Goal: Task Accomplishment & Management: Complete application form

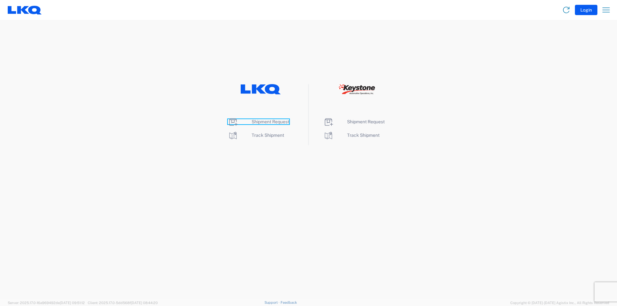
click at [272, 121] on span "Shipment Request" at bounding box center [270, 121] width 38 height 5
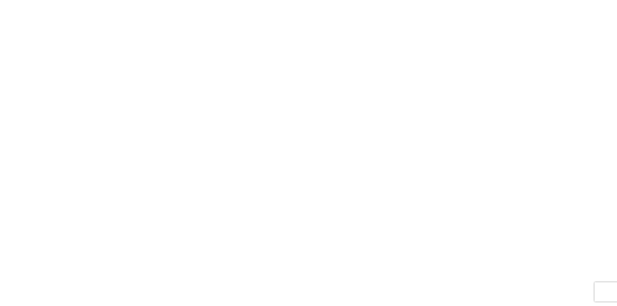
select select "FULL"
select select "LBS"
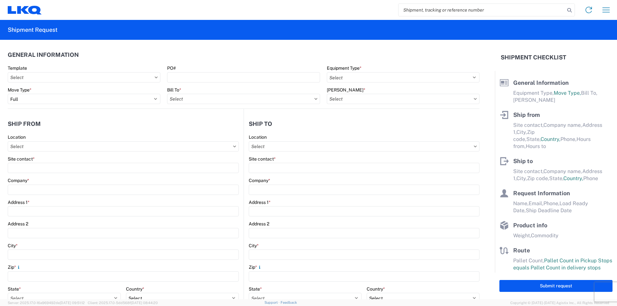
click at [156, 77] on icon at bounding box center [155, 77] width 3 height 2
click at [155, 77] on icon at bounding box center [155, 77] width 3 height 2
click at [155, 77] on icon at bounding box center [156, 77] width 3 height 2
click at [149, 57] on header "General Information" at bounding box center [243, 55] width 471 height 14
click at [314, 99] on icon at bounding box center [315, 99] width 3 height 2
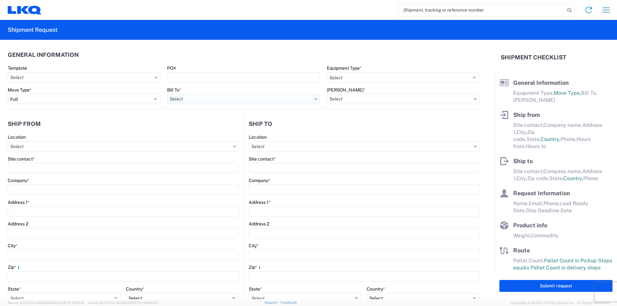
click at [210, 99] on input "Bill To *" at bounding box center [243, 99] width 153 height 10
type input "1760"
click at [215, 127] on div "1760 - LKQ Best Core" at bounding box center [223, 127] width 112 height 10
type input "1760 - LKQ Best Core"
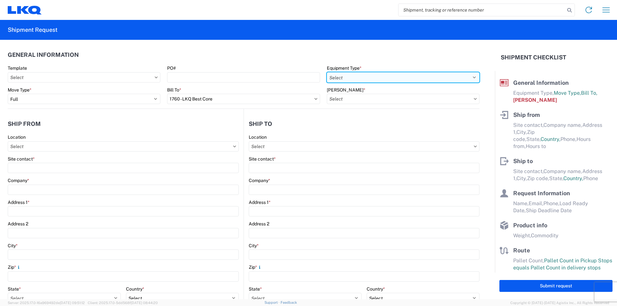
click at [465, 78] on select "Select 53’ Dry Van Flatbed Dropdeck (van) Lowboy (flatbed) Rail" at bounding box center [403, 77] width 153 height 10
select select "STDV"
click at [327, 72] on select "Select 53’ Dry Van Flatbed Dropdeck (van) Lowboy (flatbed) Rail" at bounding box center [403, 77] width 153 height 10
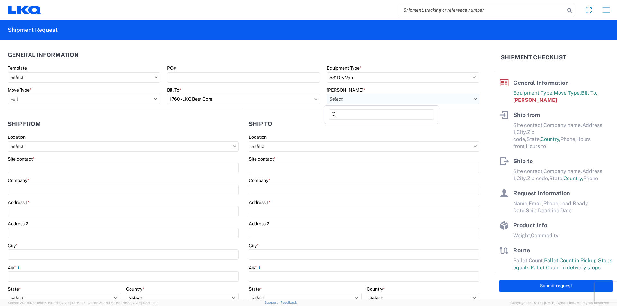
click at [457, 98] on input "[PERSON_NAME] *" at bounding box center [403, 99] width 153 height 10
click at [421, 129] on div "1760-1300-50180-0000 - 1760 Freight In - Cores" at bounding box center [381, 127] width 112 height 10
type input "1760-1300-50180-0000 - 1760 Freight In - Cores"
click at [365, 120] on header "Ship to" at bounding box center [361, 124] width 235 height 14
click at [166, 152] on agx-form-control-wrapper-v2 "Location" at bounding box center [123, 145] width 231 height 22
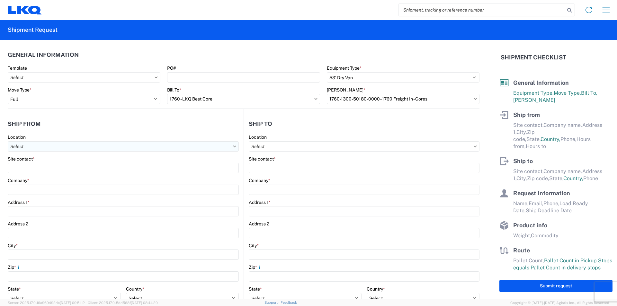
click at [165, 147] on input "Location" at bounding box center [123, 146] width 231 height 10
type input "1581"
click at [40, 176] on div "1581- LKQ" at bounding box center [65, 175] width 112 height 10
type input "1581- LKQ"
type input "LKQ Corporation"
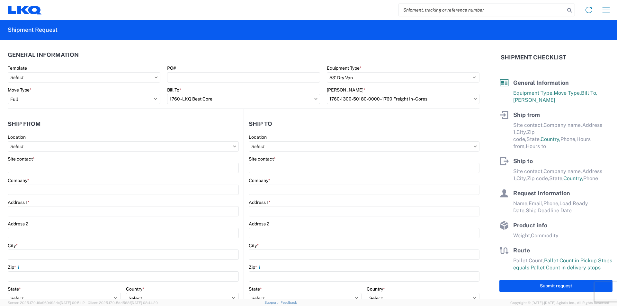
type input "[STREET_ADDRESS]"
type input "[GEOGRAPHIC_DATA]"
type input "60639"
select select "IL"
select select "US"
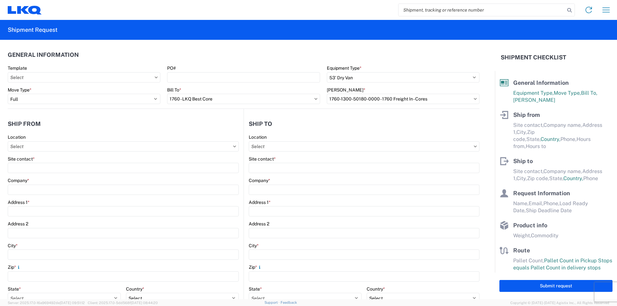
type input "[PHONE_NUMBER]"
type input "07:00"
type input "15:00"
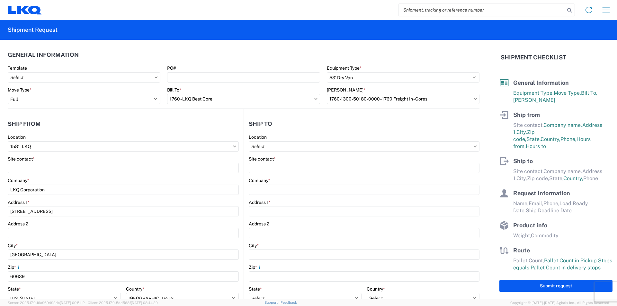
click at [88, 129] on header "Ship from" at bounding box center [126, 124] width 236 height 14
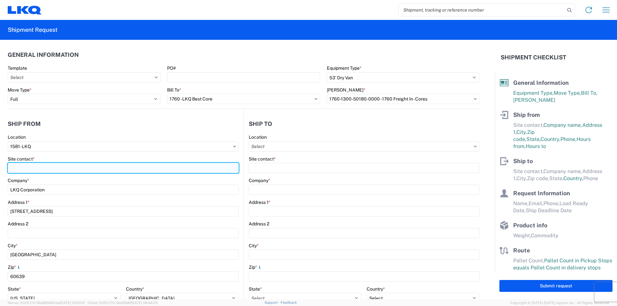
click at [45, 168] on input "Site contact *" at bounding box center [123, 168] width 231 height 10
type input "[PERSON_NAME]"
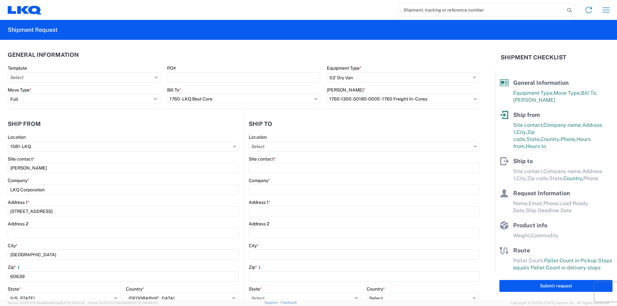
click at [124, 116] on agx-shipment-stop-widget-v2 "Ship from 1581 Location 1581- LKQ Site contact * [PERSON_NAME] Company * LKQ Co…" at bounding box center [126, 248] width 236 height 279
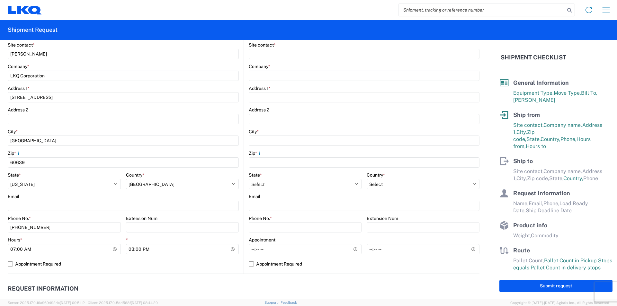
scroll to position [128, 0]
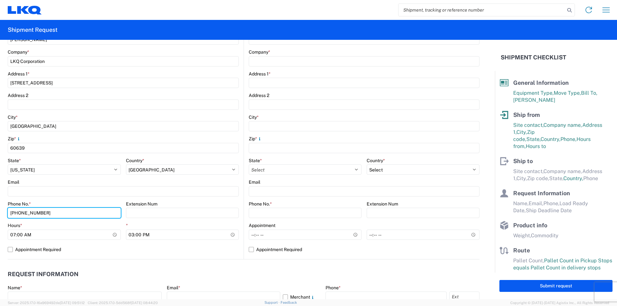
drag, startPoint x: -38, startPoint y: 203, endPoint x: -95, endPoint y: 197, distance: 58.1
click at [0, 197] on html "Home Shipment request Shipment tracking Shipment Request General Information Te…" at bounding box center [308, 153] width 617 height 306
click at [77, 213] on input "[PHONE_NUMBER]" at bounding box center [64, 213] width 113 height 10
type input "[PHONE_NUMBER]"
click at [211, 135] on agx-form-control-wrapper-v2 "City * [GEOGRAPHIC_DATA]" at bounding box center [123, 125] width 231 height 22
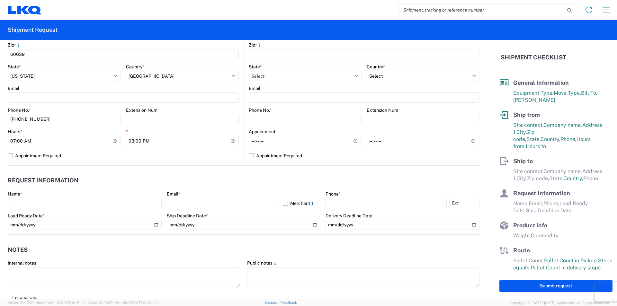
scroll to position [225, 0]
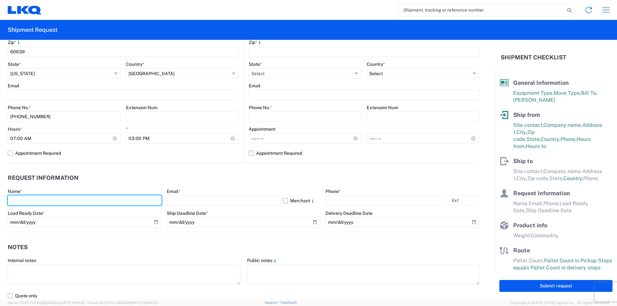
click at [74, 197] on input "text" at bounding box center [85, 200] width 154 height 10
type input "[PERSON_NAME]"
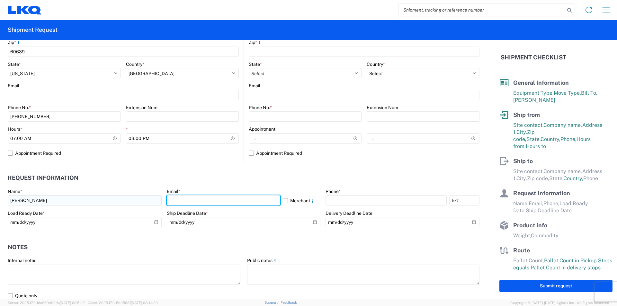
type input "[EMAIL_ADDRESS][DOMAIN_NAME]"
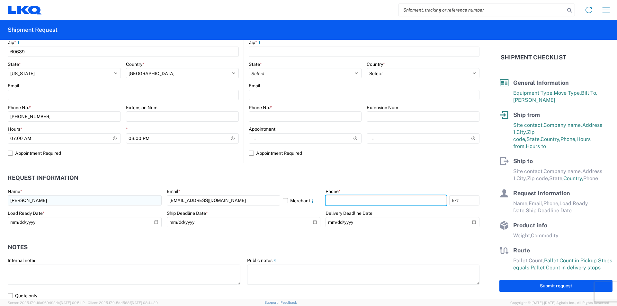
type input "2245801222"
click at [185, 178] on header "Request Information" at bounding box center [243, 178] width 471 height 14
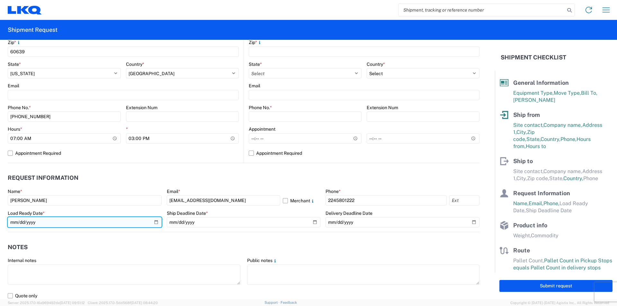
click at [155, 222] on input "date" at bounding box center [85, 222] width 154 height 10
type input "[DATE]"
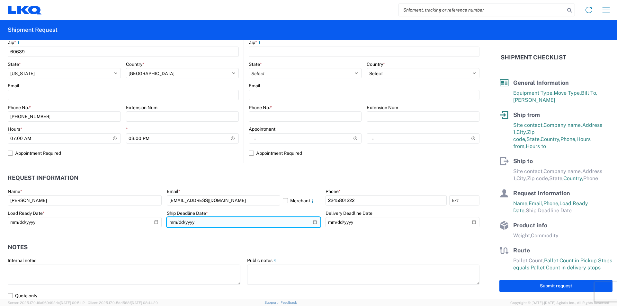
click at [232, 224] on input "date" at bounding box center [244, 222] width 154 height 10
click at [314, 222] on input "date" at bounding box center [244, 222] width 154 height 10
type input "[DATE]"
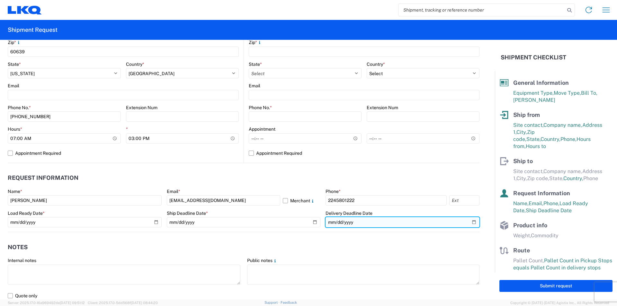
click at [469, 222] on input "date" at bounding box center [402, 222] width 154 height 10
type input "[DATE]"
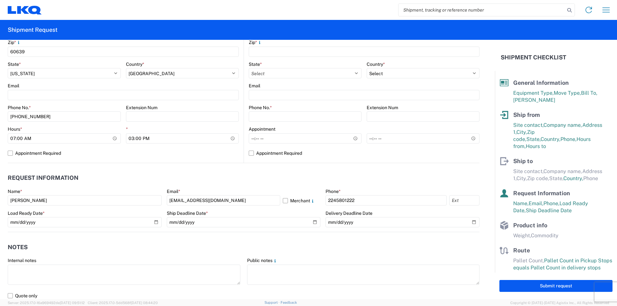
click at [408, 167] on agx-request-info "Request Information Name * [PERSON_NAME] Email * [EMAIL_ADDRESS][DOMAIN_NAME] M…" at bounding box center [243, 197] width 471 height 69
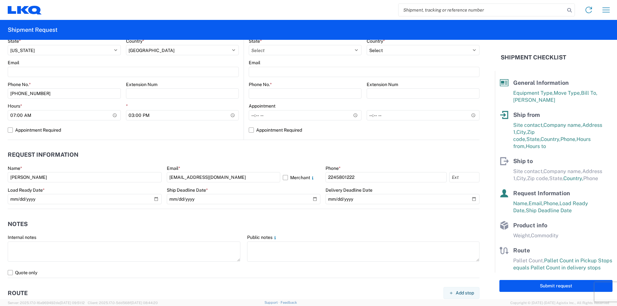
scroll to position [193, 0]
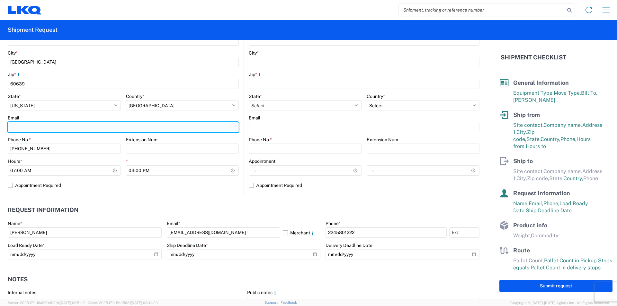
click at [64, 128] on input "Email" at bounding box center [123, 127] width 231 height 10
type input "[EMAIL_ADDRESS][DOMAIN_NAME]"
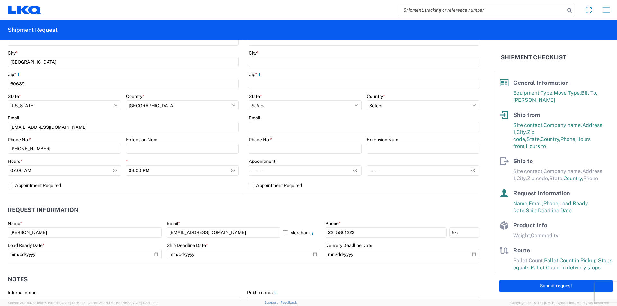
click at [232, 139] on div "Extension Num" at bounding box center [182, 140] width 113 height 6
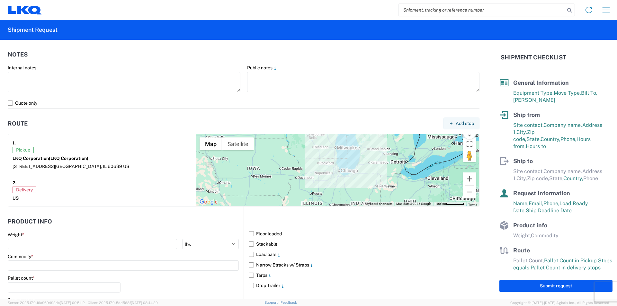
scroll to position [450, 0]
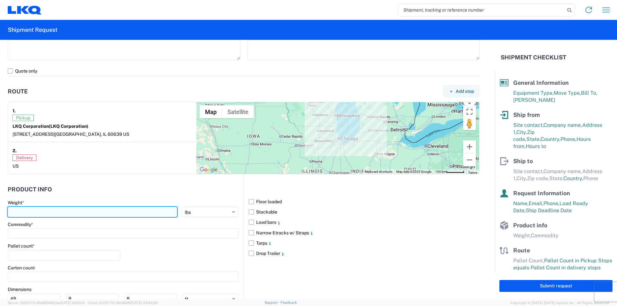
click at [126, 210] on input "number" at bounding box center [92, 212] width 169 height 10
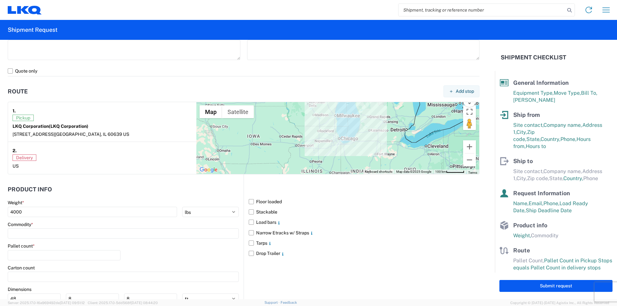
click at [136, 193] on header "Product Info" at bounding box center [126, 189] width 236 height 14
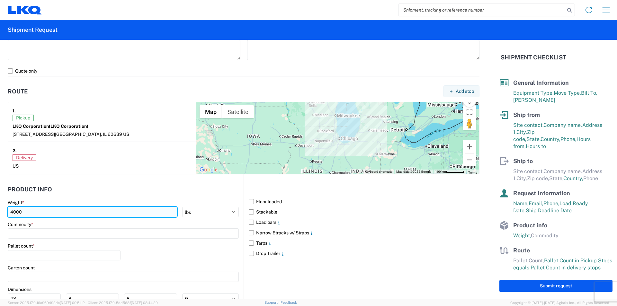
click at [35, 210] on input "4000" at bounding box center [92, 212] width 169 height 10
type input "40000"
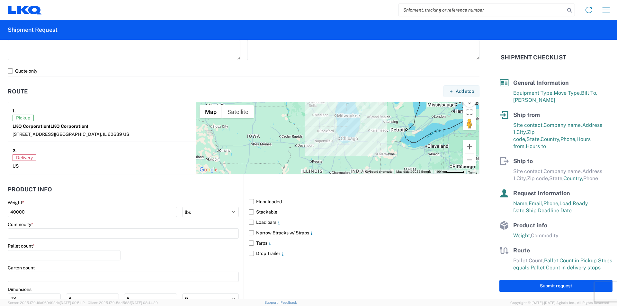
drag, startPoint x: 185, startPoint y: 197, endPoint x: 162, endPoint y: 197, distance: 23.1
click at [182, 197] on agx-form-section "Product Info Weight * 40000 kgs lbs Commodity * Pallet count * Carton count Dim…" at bounding box center [126, 261] width 236 height 159
click at [75, 233] on input at bounding box center [123, 233] width 231 height 10
click at [53, 251] on input at bounding box center [65, 249] width 105 height 10
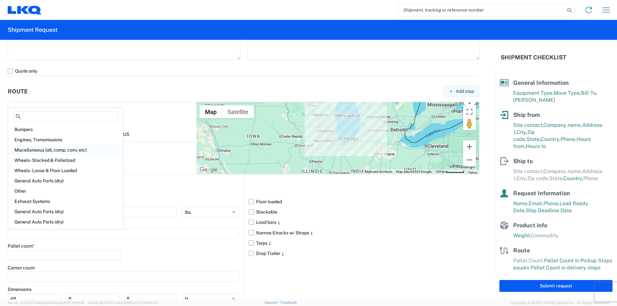
click at [80, 150] on div "Miscellaneous (alt, comp, conv, etc)" at bounding box center [65, 150] width 112 height 10
type input "Miscellaneous (alt, comp, conv, etc)"
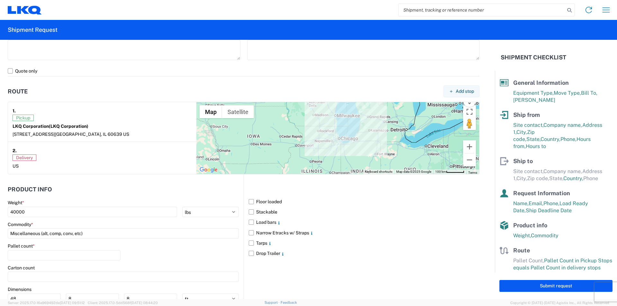
click at [148, 197] on agx-form-section "Product Info Weight * 40000 kgs lbs Commodity * Miscellaneous (alt, comp, conv,…" at bounding box center [126, 261] width 236 height 159
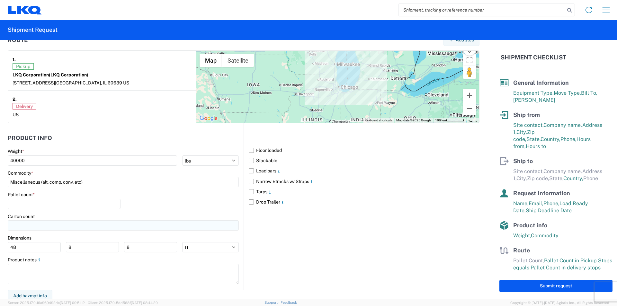
scroll to position [503, 0]
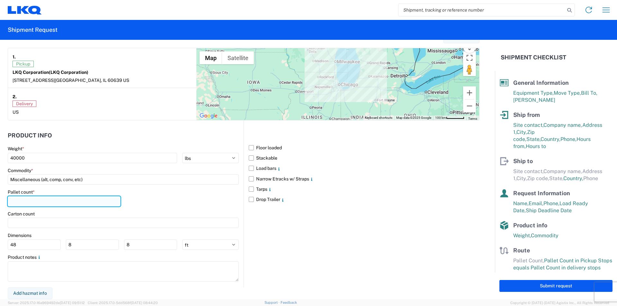
click at [65, 200] on input "number" at bounding box center [64, 201] width 113 height 10
type input "32"
click at [182, 209] on div "Pallet count * 32" at bounding box center [123, 200] width 231 height 22
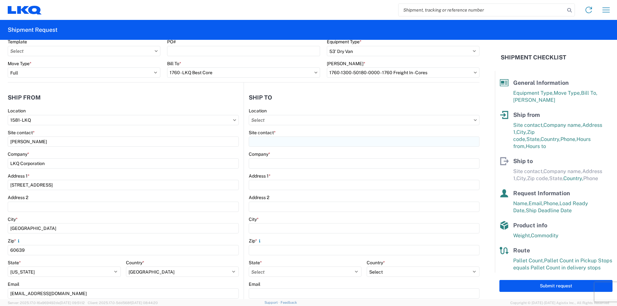
scroll to position [0, 0]
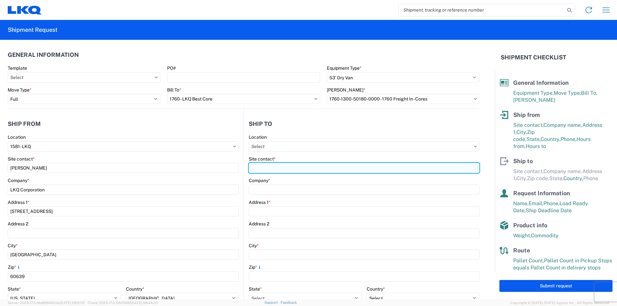
click at [290, 169] on input "Site contact *" at bounding box center [364, 168] width 231 height 10
type input "shipping"
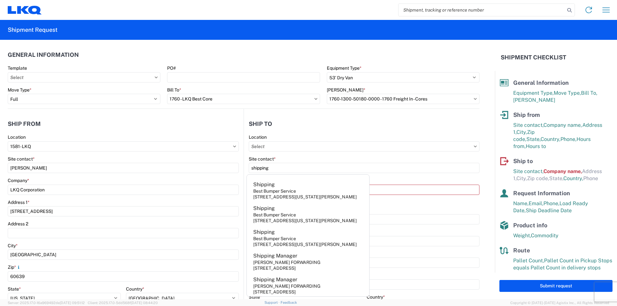
click at [315, 62] on agx-form-section "General Information Template PO# Equipment Type * Select 53’ Dry Van Flatbed Dr…" at bounding box center [243, 78] width 471 height 61
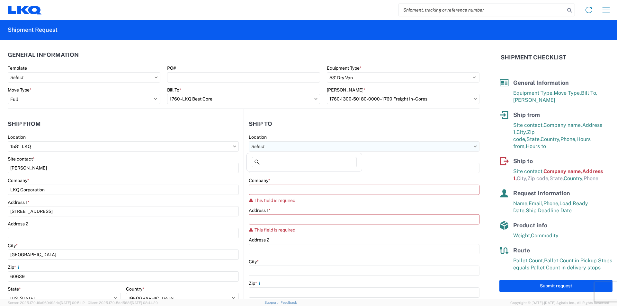
click at [299, 147] on input "Location" at bounding box center [364, 146] width 231 height 10
type input "1760"
click at [297, 172] on div "1760 - LKQ Best Core" at bounding box center [304, 175] width 112 height 10
type input "1760 - LKQ Best Core"
type input "LKQ Corporation"
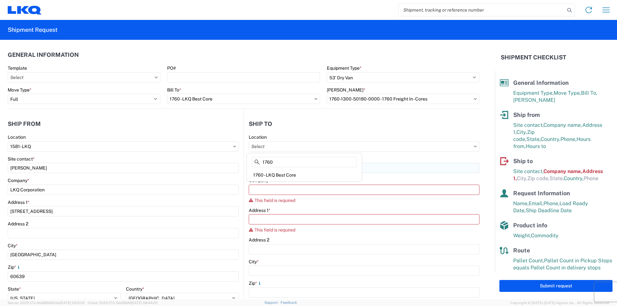
type input "[STREET_ADDRESS]"
type input "[GEOGRAPHIC_DATA]"
type input "77038"
select select "US"
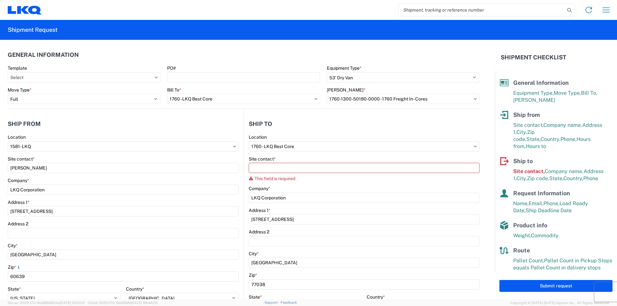
click at [354, 120] on header "Ship to" at bounding box center [361, 124] width 235 height 14
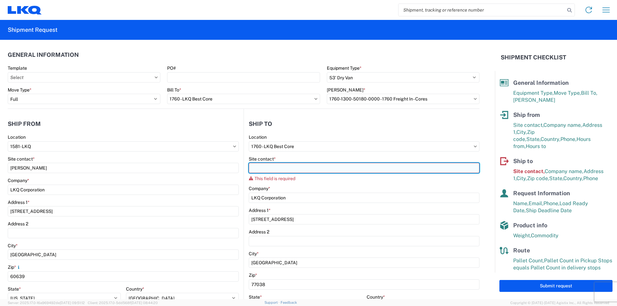
click at [295, 168] on input "Site contact *" at bounding box center [364, 168] width 231 height 10
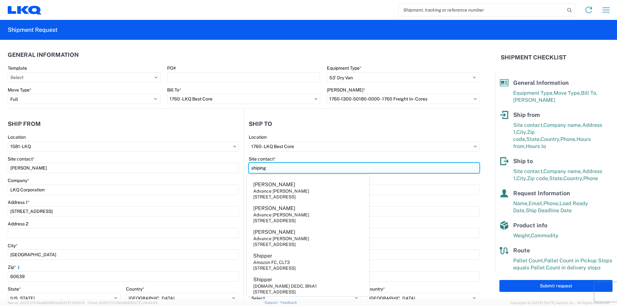
type input "shiping"
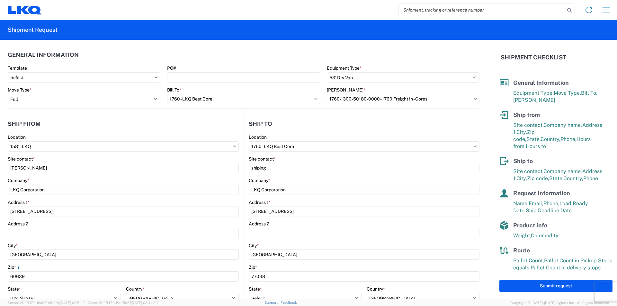
click at [369, 127] on header "Ship to" at bounding box center [361, 124] width 235 height 14
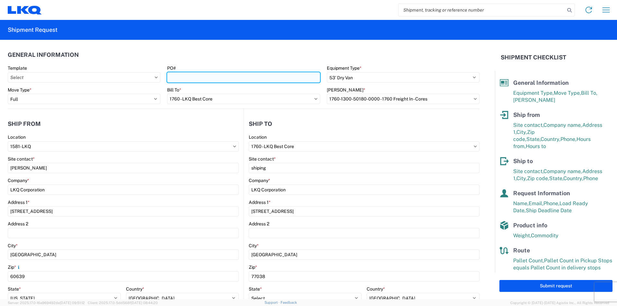
click at [187, 76] on input "PO#" at bounding box center [243, 77] width 153 height 10
type input "8"
type input "1581-8182025"
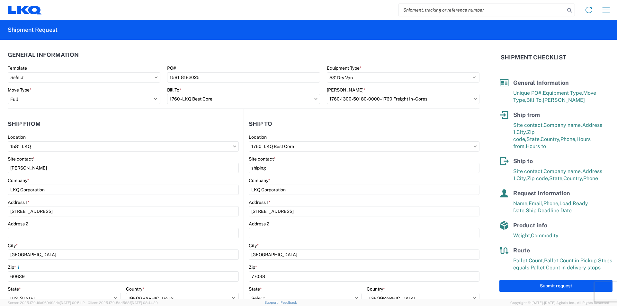
click at [253, 57] on header "General Information" at bounding box center [243, 55] width 471 height 14
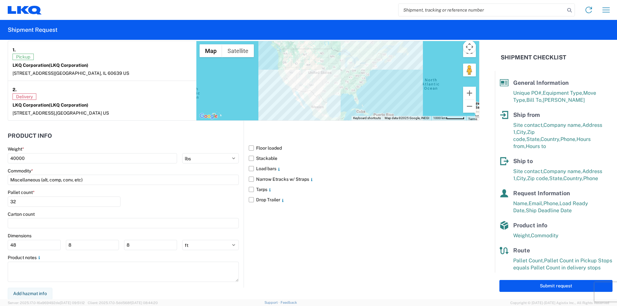
scroll to position [511, 0]
drag, startPoint x: 548, startPoint y: 284, endPoint x: 544, endPoint y: 284, distance: 4.0
click at [547, 284] on button "Submit request" at bounding box center [555, 286] width 113 height 12
select select "US"
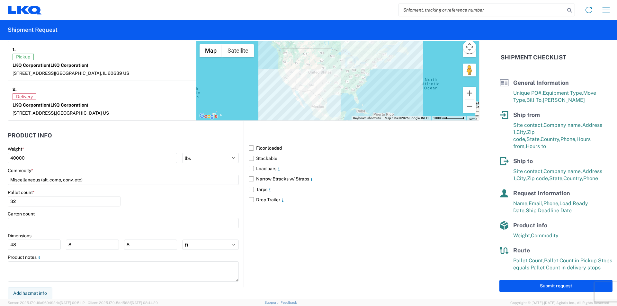
scroll to position [511, 0]
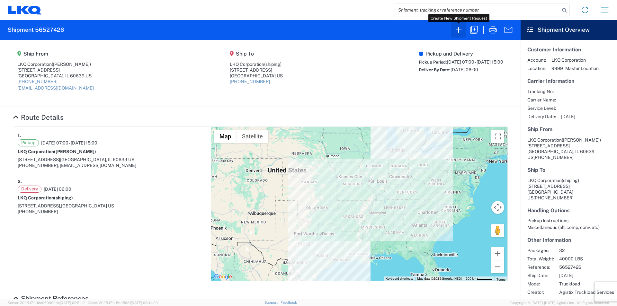
click at [460, 28] on icon "button" at bounding box center [458, 30] width 10 height 10
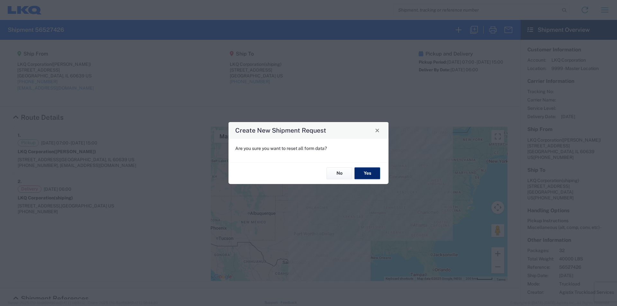
click at [367, 174] on button "Yes" at bounding box center [367, 174] width 26 height 12
select select "FULL"
select select "US"
select select "LBS"
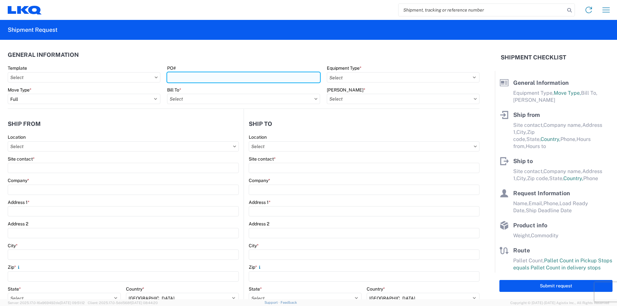
click at [183, 78] on input "PO#" at bounding box center [243, 77] width 153 height 10
type input "1250-8182025"
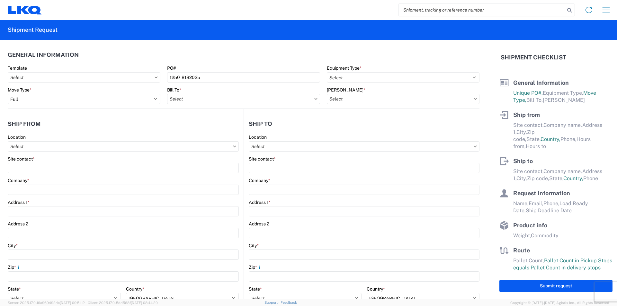
click at [236, 60] on header "General Information" at bounding box center [243, 55] width 471 height 14
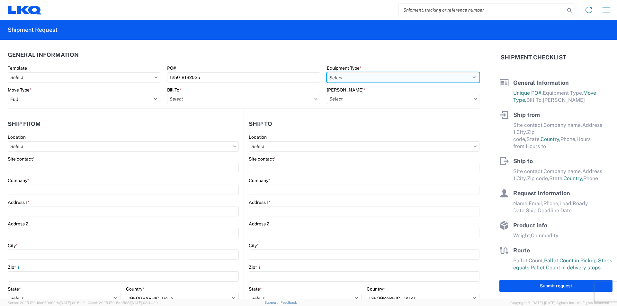
click at [371, 76] on select "Select 53’ Dry Van Flatbed Dropdeck (van) Lowboy (flatbed) Rail" at bounding box center [403, 77] width 153 height 10
select select "STDV"
click at [327, 72] on select "Select 53’ Dry Van Flatbed Dropdeck (van) Lowboy (flatbed) Rail" at bounding box center [403, 77] width 153 height 10
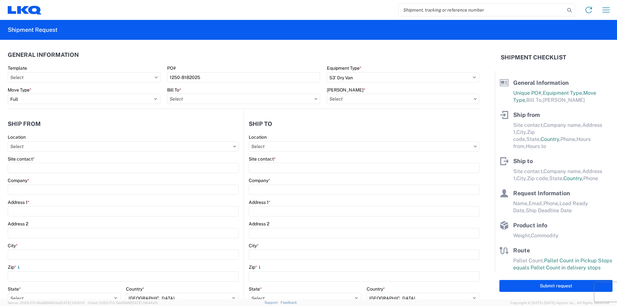
drag, startPoint x: 284, startPoint y: 56, endPoint x: 272, endPoint y: 60, distance: 12.9
click at [283, 56] on header "General Information" at bounding box center [243, 55] width 471 height 14
click at [297, 98] on input "Bill To *" at bounding box center [243, 99] width 153 height 10
click at [314, 98] on icon at bounding box center [315, 99] width 3 height 2
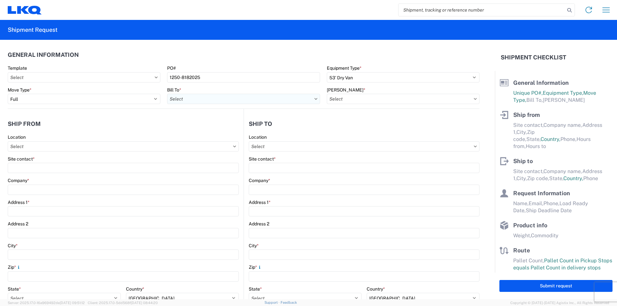
click at [306, 98] on input "Bill To *" at bounding box center [243, 99] width 153 height 10
click at [212, 97] on input "Bill To *" at bounding box center [243, 99] width 153 height 10
type input "1760"
click at [197, 126] on div "1760 - LKQ Best Core" at bounding box center [223, 127] width 112 height 10
type input "1760 - LKQ Best Core"
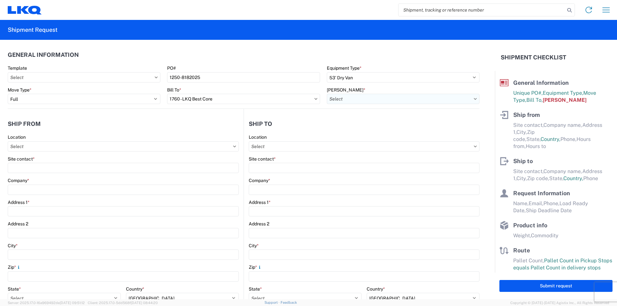
click at [368, 99] on input "[PERSON_NAME] *" at bounding box center [403, 99] width 153 height 10
click at [408, 127] on div "1760-1300-50180-0000 - 1760 Freight In - Cores" at bounding box center [381, 127] width 112 height 10
type input "1760-1300-50180-0000 - 1760 Freight In - Cores"
click at [195, 119] on header "Ship from" at bounding box center [126, 124] width 236 height 14
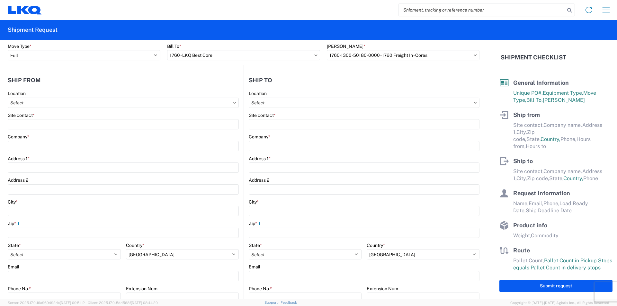
scroll to position [32, 0]
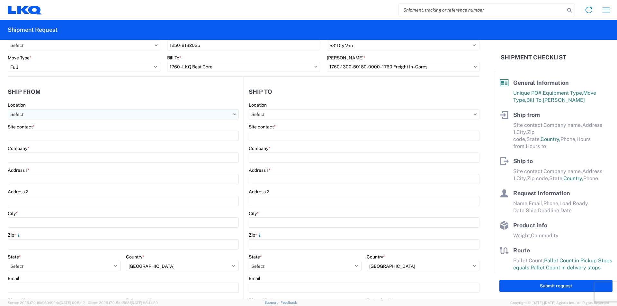
click at [177, 115] on input "Location" at bounding box center [123, 114] width 231 height 10
type input "1250"
click at [83, 141] on div "1250 - Self Service [GEOGRAPHIC_DATA]" at bounding box center [65, 143] width 112 height 10
type input "1250 - Self Service [GEOGRAPHIC_DATA]"
type input "LKQ Corporation"
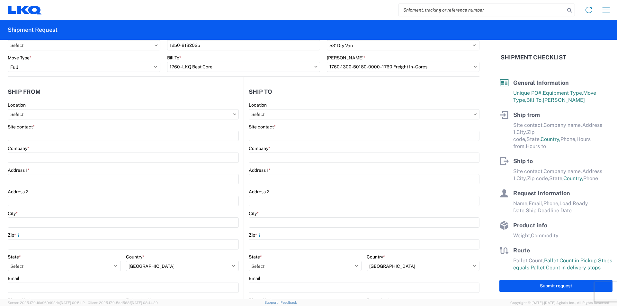
type input "[STREET_ADDRESS][PERSON_NAME]"
type input "Rockford"
type input "61104"
select select "IL"
type input "[PHONE_NUMBER]"
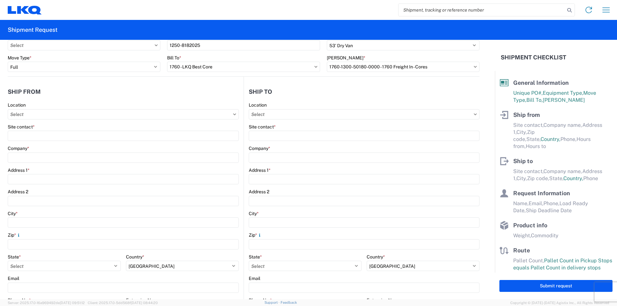
type input "07:00"
type input "17:00"
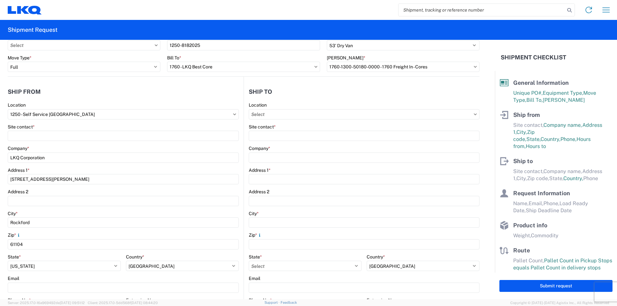
click at [106, 93] on header "Ship from" at bounding box center [126, 91] width 236 height 14
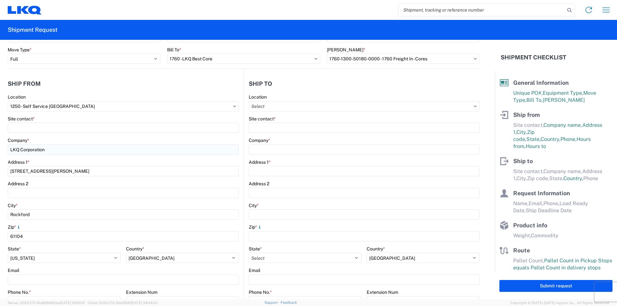
scroll to position [64, 0]
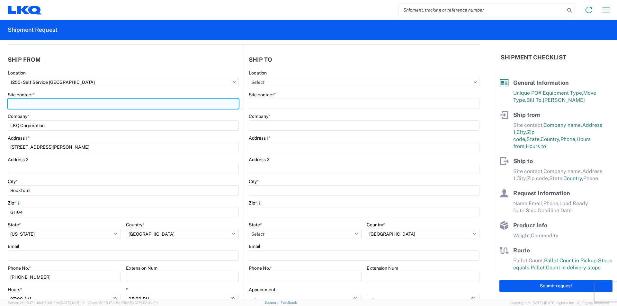
click at [57, 104] on input "Site contact *" at bounding box center [123, 104] width 231 height 10
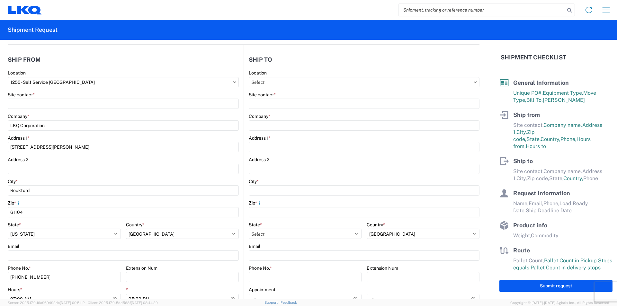
click at [81, 87] on agx-form-control-wrapper-v2 "Location 1250 - Self Service [GEOGRAPHIC_DATA]" at bounding box center [123, 81] width 231 height 22
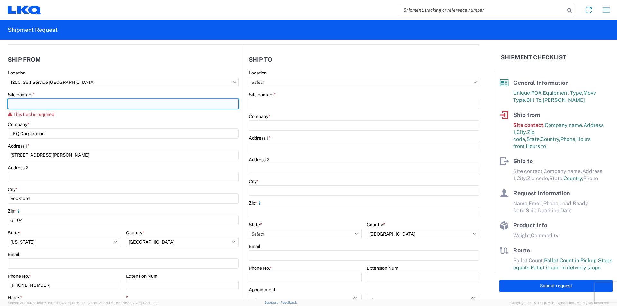
click at [59, 101] on input "Site contact *" at bounding box center [123, 104] width 231 height 10
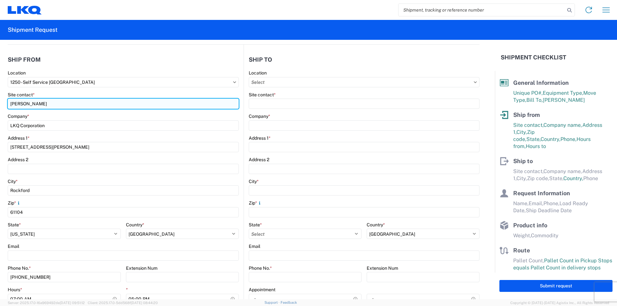
type input "[PERSON_NAME]"
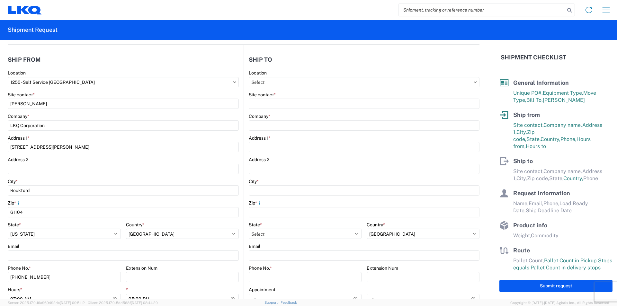
click at [126, 62] on header "Ship from" at bounding box center [126, 59] width 236 height 14
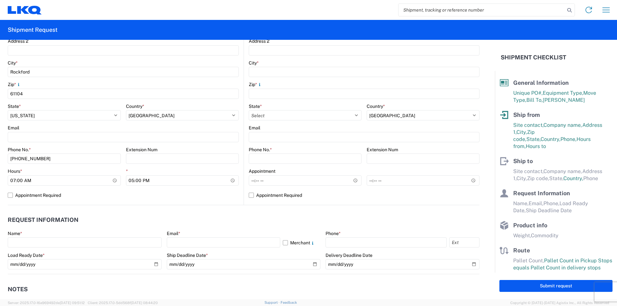
scroll to position [193, 0]
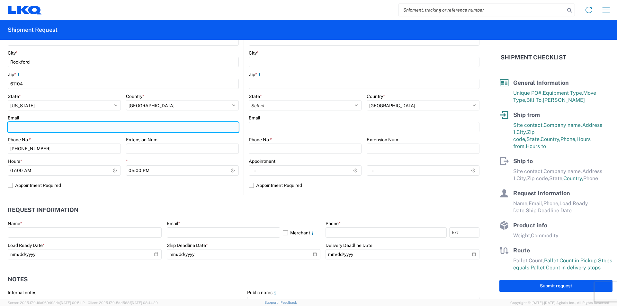
click at [47, 129] on input "Email" at bounding box center [123, 127] width 231 height 10
click at [58, 127] on input "Email" at bounding box center [123, 127] width 231 height 10
type input "[EMAIL_ADDRESS][DOMAIN_NAME]"
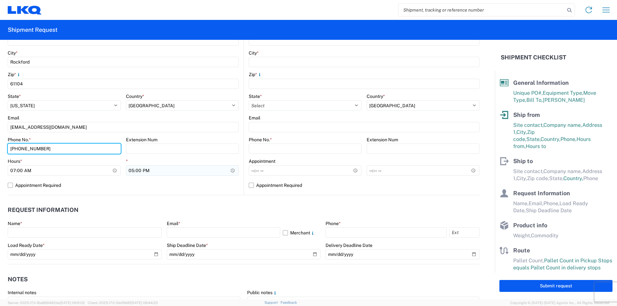
scroll to position [225, 0]
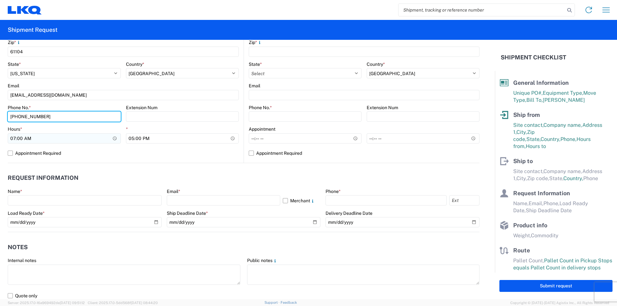
type input "[PHONE_NUMBER]"
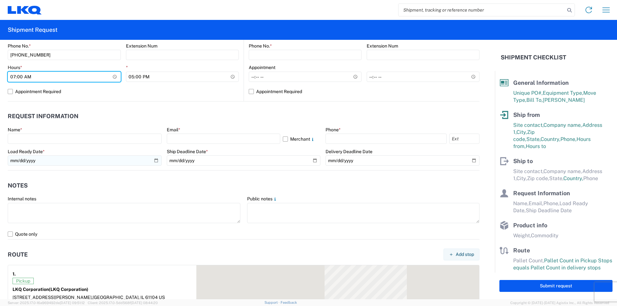
scroll to position [289, 0]
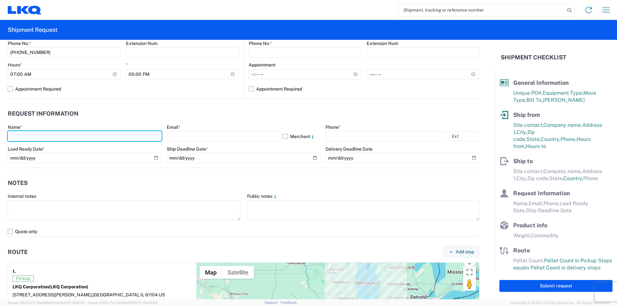
click at [71, 137] on input "text" at bounding box center [85, 136] width 154 height 10
type input "[PERSON_NAME]"
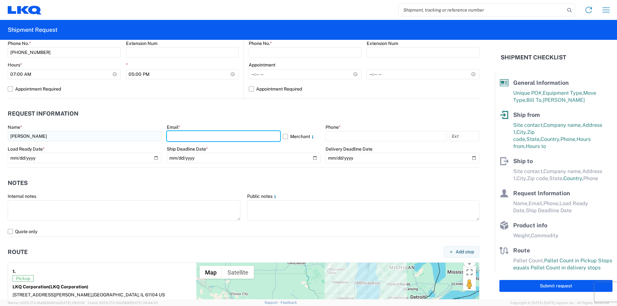
type input "[EMAIL_ADDRESS][DOMAIN_NAME]"
type input "2245801222"
click at [237, 109] on header "Request Information" at bounding box center [243, 114] width 471 height 14
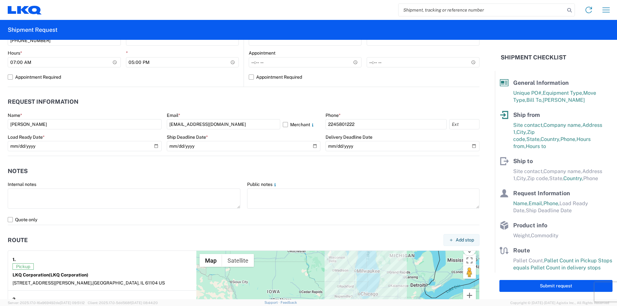
scroll to position [321, 0]
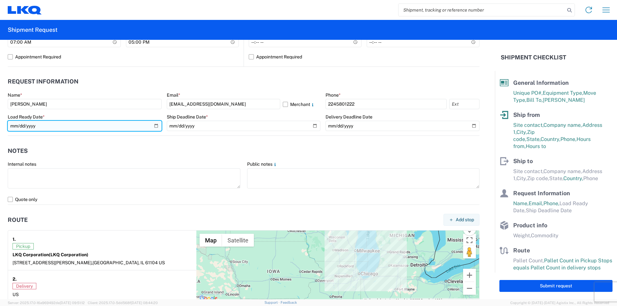
click at [155, 125] on input "date" at bounding box center [85, 126] width 154 height 10
click at [152, 125] on input "[DATE]" at bounding box center [85, 126] width 154 height 10
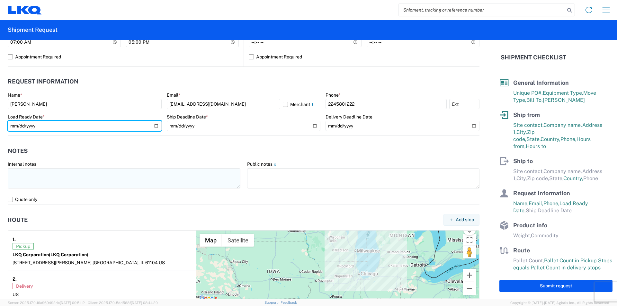
type input "[DATE]"
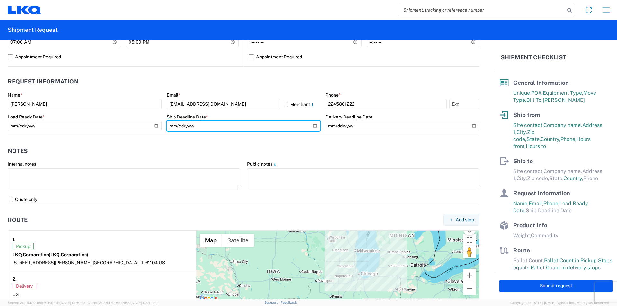
drag, startPoint x: 311, startPoint y: 124, endPoint x: 295, endPoint y: 131, distance: 17.8
click at [311, 125] on input "date" at bounding box center [244, 126] width 154 height 10
type input "[DATE]"
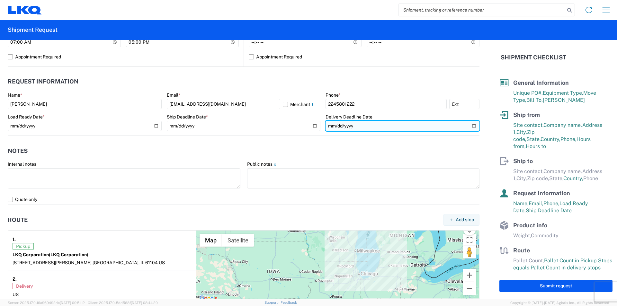
click at [469, 125] on input "date" at bounding box center [402, 126] width 154 height 10
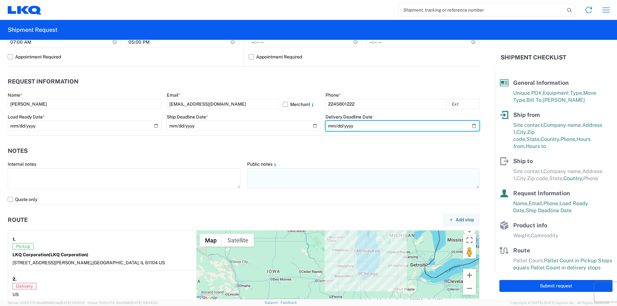
type input "[DATE]"
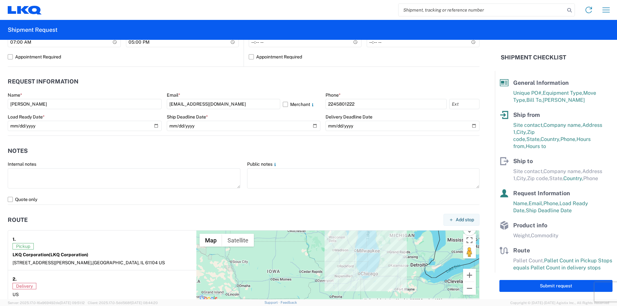
click at [366, 152] on header "Notes" at bounding box center [243, 151] width 471 height 14
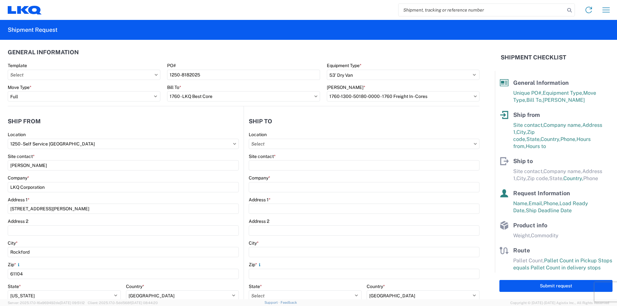
scroll to position [0, 0]
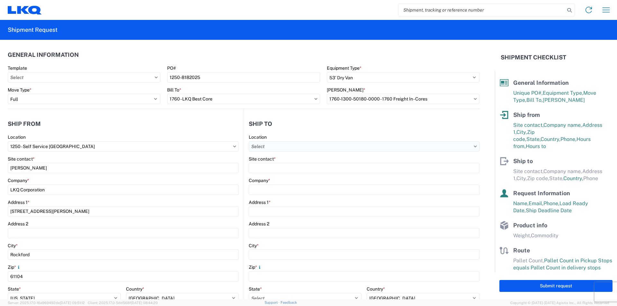
click at [272, 147] on input "Location" at bounding box center [364, 146] width 231 height 10
type input "1760"
click at [285, 174] on div "1760 - LKQ Best Core" at bounding box center [304, 175] width 112 height 10
type input "1760 - LKQ Best Core"
type input "LKQ Corporation"
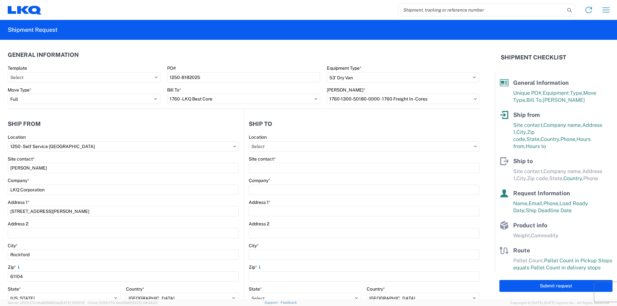
type input "[STREET_ADDRESS]"
type input "[GEOGRAPHIC_DATA]"
type input "77038"
select select "US"
click at [335, 124] on header "Ship to" at bounding box center [361, 124] width 235 height 14
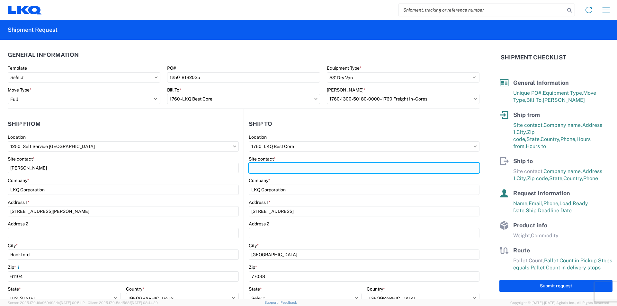
click at [295, 169] on input "Site contact *" at bounding box center [364, 168] width 231 height 10
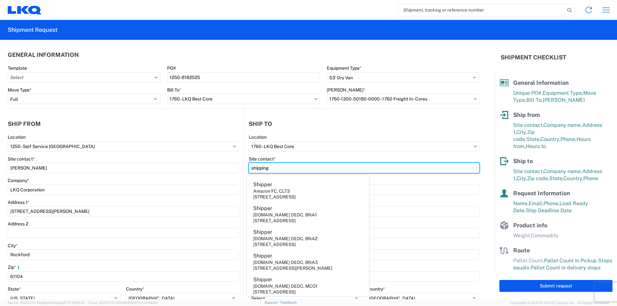
type input "shipping"
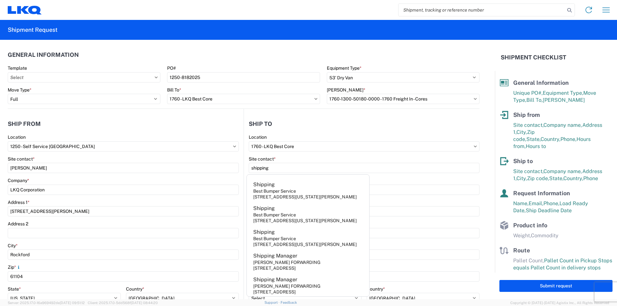
click at [346, 134] on agx-form-section "Ship to 1760 Location 1760 - LKQ Best Core Site contact * shipping Company * LK…" at bounding box center [361, 252] width 235 height 271
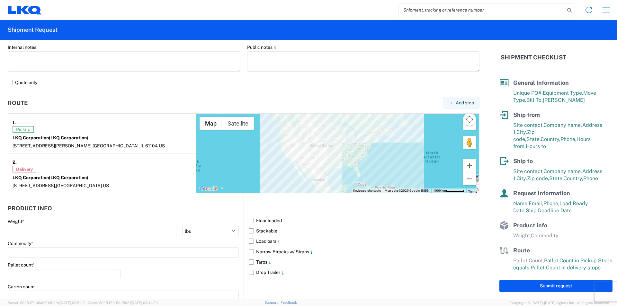
scroll to position [482, 0]
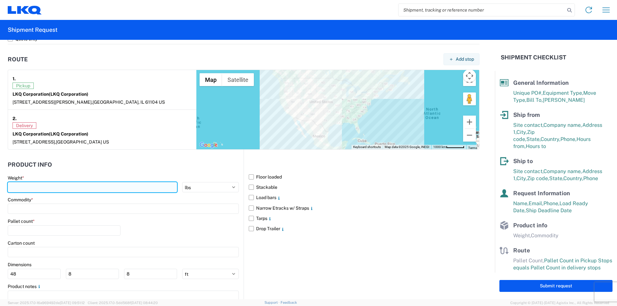
click at [78, 188] on input "number" at bounding box center [92, 187] width 169 height 10
type input "40000"
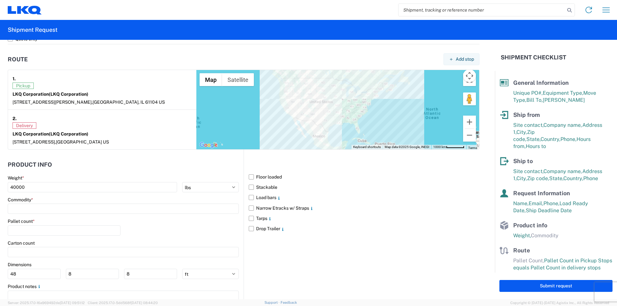
click at [196, 167] on header "Product Info" at bounding box center [126, 164] width 236 height 14
drag, startPoint x: 249, startPoint y: 176, endPoint x: 250, endPoint y: 187, distance: 11.1
click at [249, 177] on label "Floor loaded" at bounding box center [364, 177] width 231 height 10
click at [0, 0] on input "Floor loaded" at bounding box center [0, 0] width 0 height 0
click at [250, 189] on label "Stackable" at bounding box center [364, 187] width 231 height 10
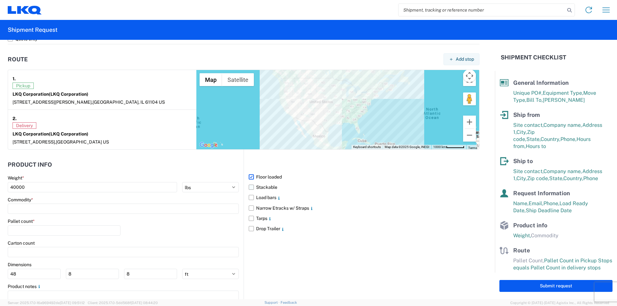
click at [0, 0] on input "Stackable" at bounding box center [0, 0] width 0 height 0
click at [249, 198] on label "Load bars" at bounding box center [364, 197] width 231 height 10
click at [0, 0] on input "Load bars" at bounding box center [0, 0] width 0 height 0
click at [72, 209] on input at bounding box center [123, 209] width 231 height 10
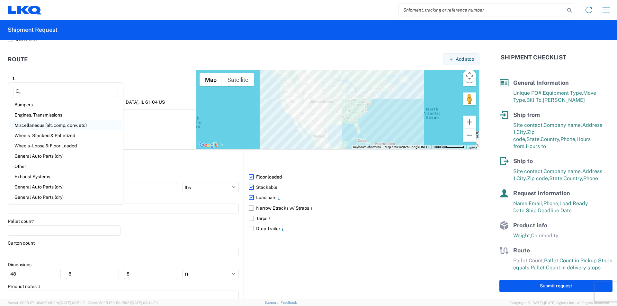
click at [63, 125] on div "Miscellaneous (alt, comp, conv, etc)" at bounding box center [65, 125] width 112 height 10
type input "Miscellaneous (alt, comp, conv, etc)"
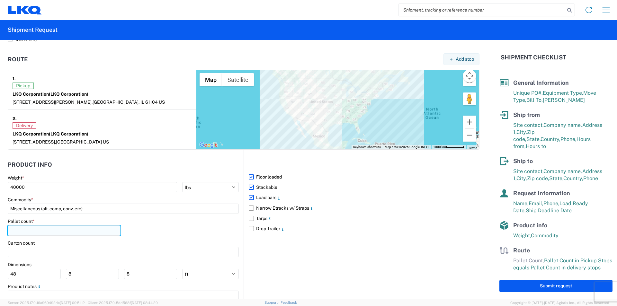
click at [39, 233] on input "number" at bounding box center [64, 230] width 113 height 10
type input "32"
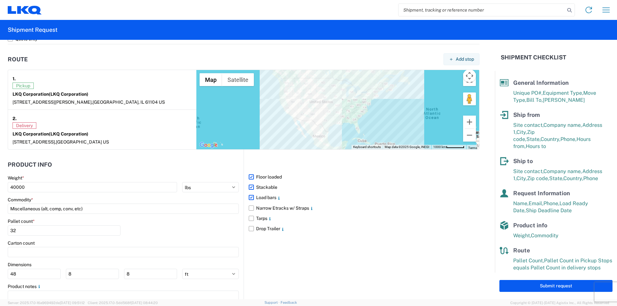
click at [143, 227] on div "Pallet count * 32" at bounding box center [123, 229] width 231 height 22
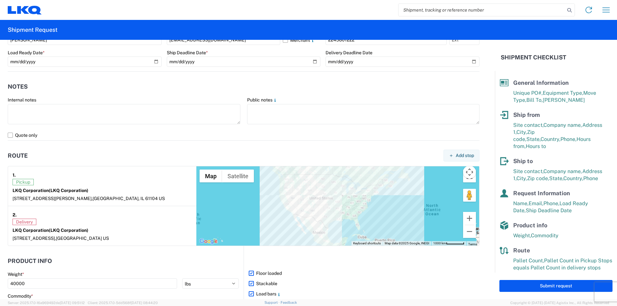
scroll to position [511, 0]
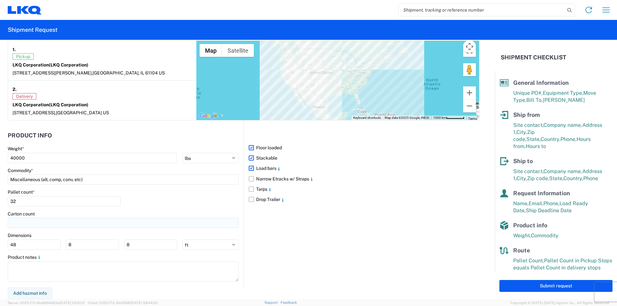
drag, startPoint x: 213, startPoint y: 203, endPoint x: 231, endPoint y: 225, distance: 29.0
click at [213, 203] on div "Pallet count * 32" at bounding box center [123, 200] width 231 height 22
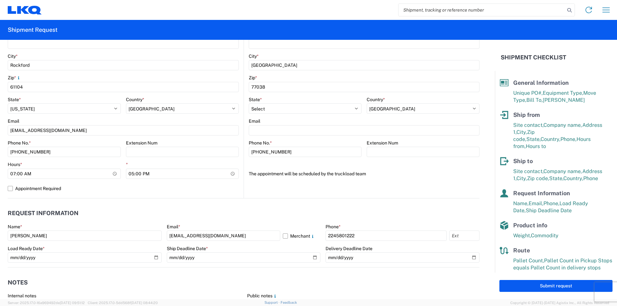
scroll to position [190, 0]
click at [542, 283] on button "Submit request" at bounding box center [555, 286] width 113 height 12
select select "US"
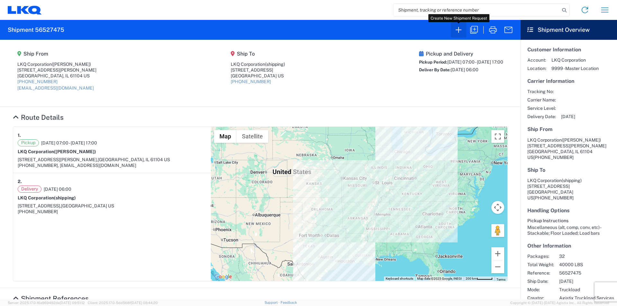
click at [458, 31] on icon "button" at bounding box center [458, 30] width 6 height 6
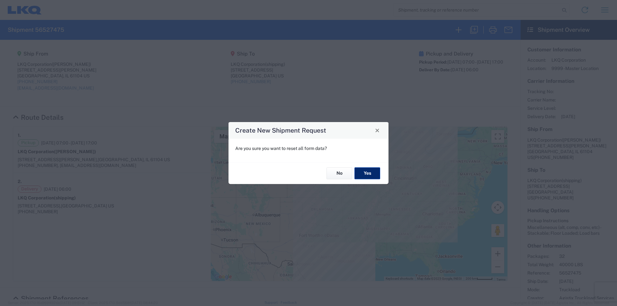
click at [367, 171] on button "Yes" at bounding box center [367, 174] width 26 height 12
select select "FULL"
select select "US"
select select "LBS"
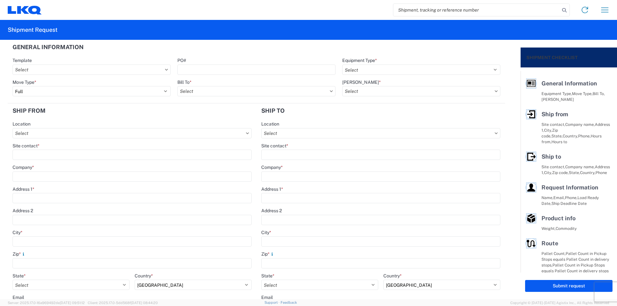
click at [165, 69] on icon at bounding box center [166, 70] width 3 height 2
click at [162, 51] on header "General Information" at bounding box center [256, 47] width 497 height 14
click at [200, 66] on input "PO#" at bounding box center [256, 70] width 158 height 10
type input "1256-8182025"
click at [276, 53] on agx-form-section "General Information Template PO# 1256-8182025 Equipment Type * Select 53’ Dry V…" at bounding box center [256, 72] width 497 height 64
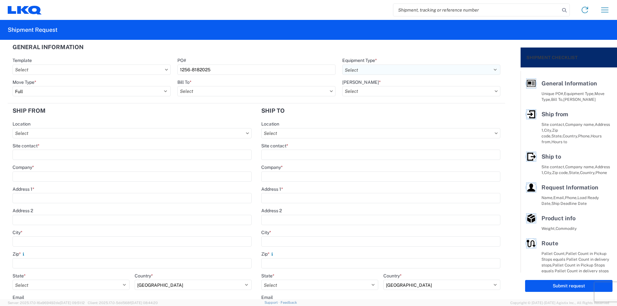
drag, startPoint x: 398, startPoint y: 67, endPoint x: 390, endPoint y: 73, distance: 9.6
click at [398, 67] on select "Select 53’ Dry Van Flatbed Dropdeck (van) Lowboy (flatbed) Rail" at bounding box center [421, 70] width 158 height 10
select select "STDV"
click at [342, 65] on select "Select 53’ Dry Van Flatbed Dropdeck (van) Lowboy (flatbed) Rail" at bounding box center [421, 70] width 158 height 10
click at [308, 58] on div "PO#" at bounding box center [256, 60] width 158 height 6
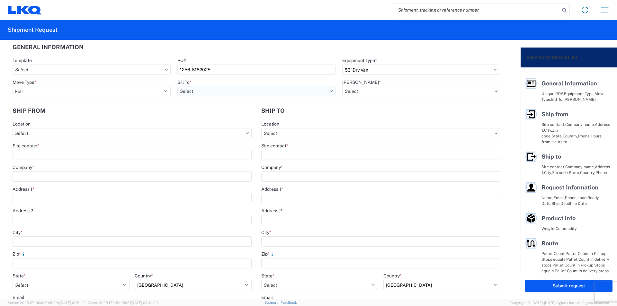
click at [220, 89] on input "Bill To *" at bounding box center [256, 91] width 158 height 10
type input "1760"
click at [220, 123] on div "1760 - LKQ Best Core" at bounding box center [233, 120] width 112 height 10
type input "1760 - LKQ Best Core"
click at [374, 91] on input "[PERSON_NAME] *" at bounding box center [421, 91] width 158 height 10
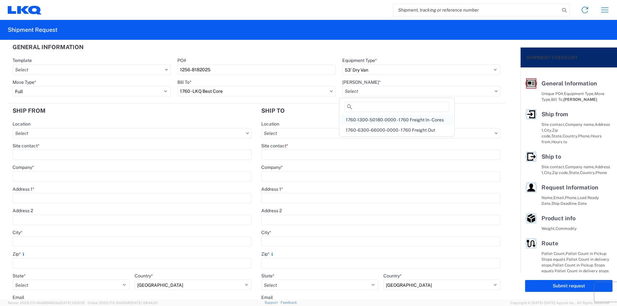
click at [422, 119] on div "1760-1300-50180-0000 - 1760 Freight In - Cores" at bounding box center [396, 120] width 112 height 10
type input "1760-1300-50180-0000 - 1760 Freight In - Cores"
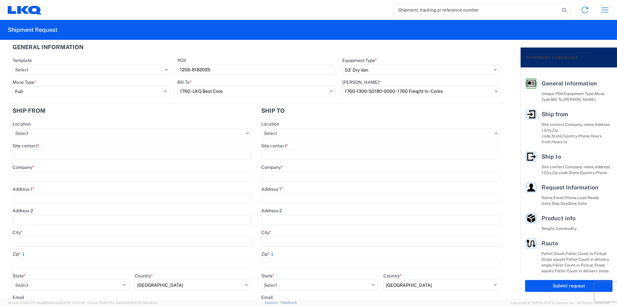
click at [301, 49] on header "General Information" at bounding box center [256, 47] width 497 height 14
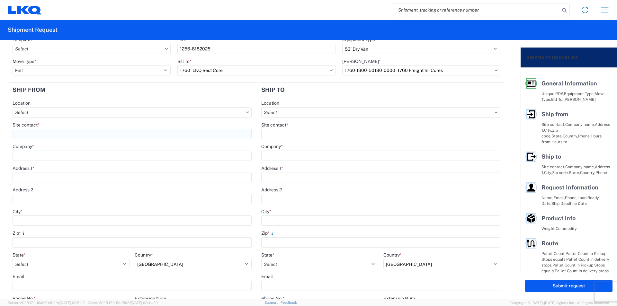
scroll to position [32, 0]
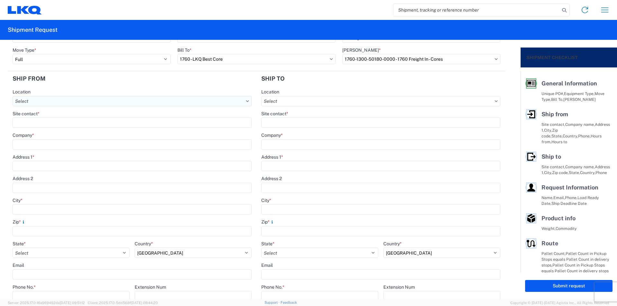
click at [120, 103] on input "Location" at bounding box center [132, 101] width 239 height 10
type input "1256"
click at [63, 126] on div "1256 - LKQ Self Service - [GEOGRAPHIC_DATA] [GEOGRAPHIC_DATA]" at bounding box center [88, 130] width 148 height 10
type input "1256 - LKQ Self Service - [GEOGRAPHIC_DATA] [GEOGRAPHIC_DATA]"
type input "LKQ Corporation"
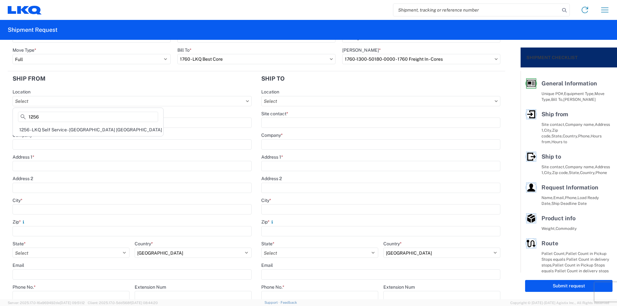
type input "[STREET_ADDRESS]"
type input "[GEOGRAPHIC_DATA]"
type input "53221"
select select "WI"
type input "07:00"
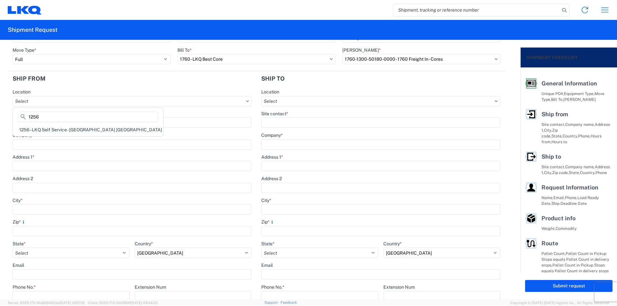
type input "13:00"
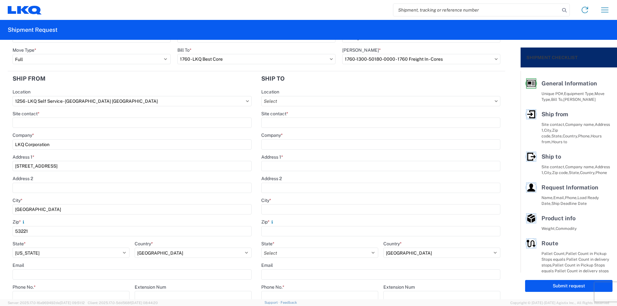
click at [102, 86] on agx-form-section "Ship from 1256 Location 1256 - LKQ Self Service - [GEOGRAPHIC_DATA] [GEOGRAPHIC…" at bounding box center [132, 208] width 249 height 274
click at [301, 103] on input "Location" at bounding box center [380, 101] width 239 height 10
type input "1760"
click at [293, 127] on div "1760 - LKQ Best Core" at bounding box center [316, 130] width 112 height 10
type input "1760 - LKQ Best Core"
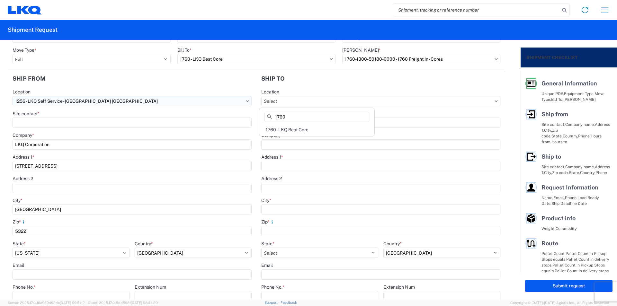
type input "LKQ Corporation"
type input "[STREET_ADDRESS]"
type input "[GEOGRAPHIC_DATA]"
type input "77038"
select select "US"
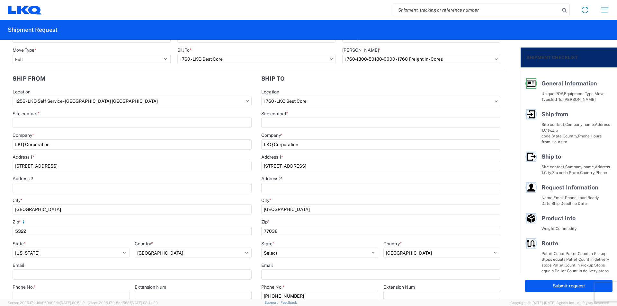
click at [213, 86] on agx-form-section "Ship from 1256 Location 1256 - LKQ Self Service - [GEOGRAPHIC_DATA] [GEOGRAPHIC…" at bounding box center [132, 208] width 249 height 274
click at [53, 123] on input "Site contact *" at bounding box center [132, 123] width 239 height 10
type input "Rodelic"
type input "[EMAIL_ADDRESS][DOMAIN_NAME]"
click at [119, 239] on agx-form-control-wrapper-v2 "Zip * 53221" at bounding box center [132, 230] width 239 height 22
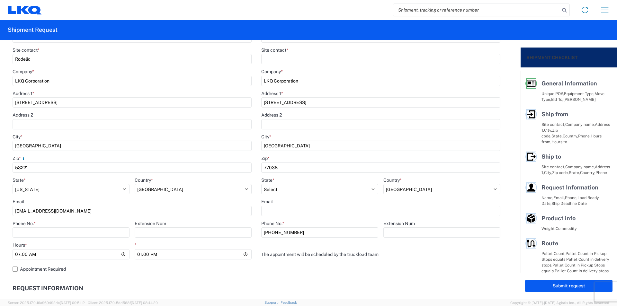
scroll to position [96, 0]
click at [64, 231] on input "Phone No. *" at bounding box center [71, 232] width 117 height 10
type input "414-5517481"
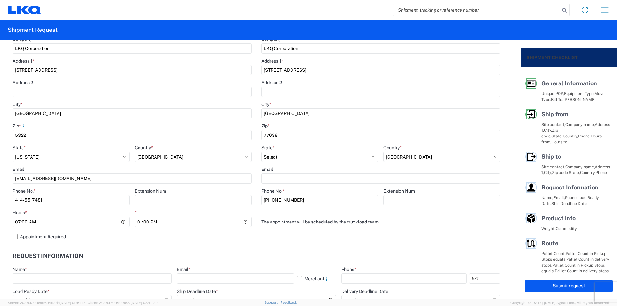
scroll to position [128, 0]
click at [213, 239] on label "Appointment Required" at bounding box center [132, 236] width 239 height 10
click at [0, 0] on input "Appointment Required" at bounding box center [0, 0] width 0 height 0
select select "US"
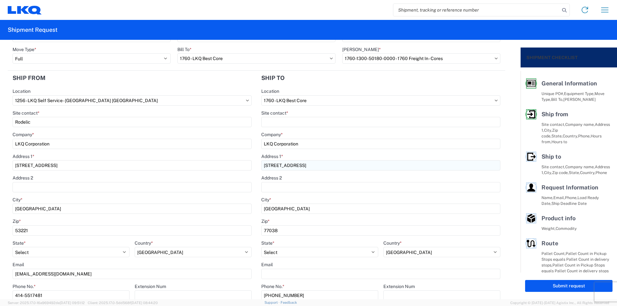
scroll to position [32, 0]
click at [288, 124] on input "Site contact *" at bounding box center [380, 123] width 239 height 10
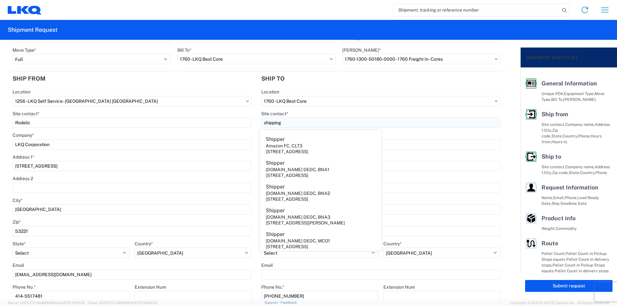
type input "shipping"
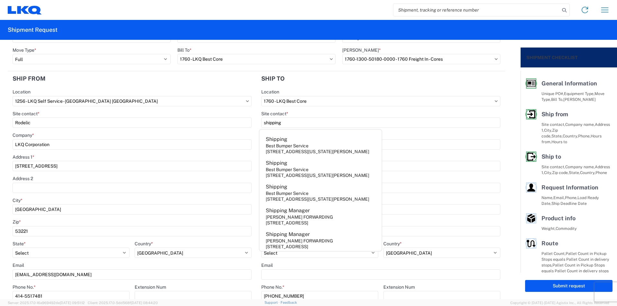
click at [305, 75] on header "Ship to" at bounding box center [380, 78] width 249 height 14
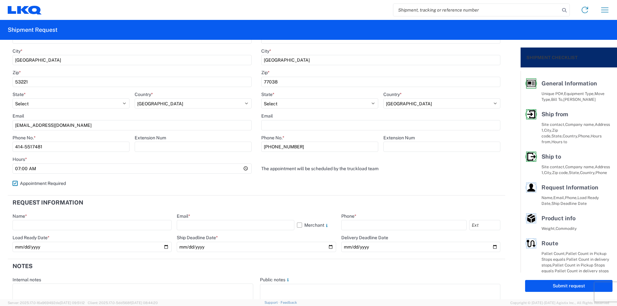
scroll to position [193, 0]
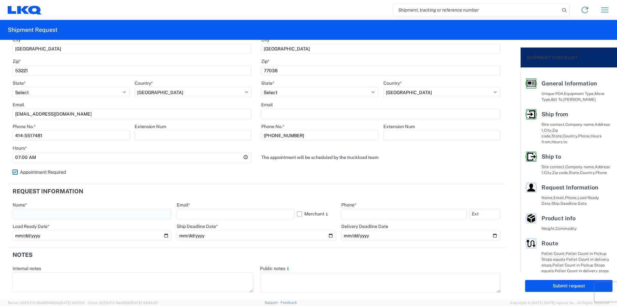
click at [95, 212] on input "text" at bounding box center [92, 214] width 159 height 10
type input "[PERSON_NAME]"
type input "[EMAIL_ADDRESS][DOMAIN_NAME]"
type input "2245801222"
drag, startPoint x: 228, startPoint y: 204, endPoint x: 232, endPoint y: 203, distance: 5.1
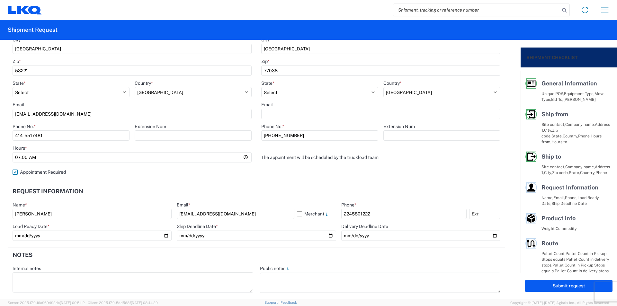
click at [228, 204] on div "Email *" at bounding box center [256, 205] width 159 height 6
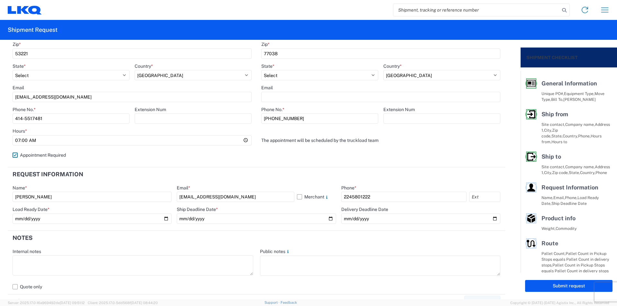
scroll to position [257, 0]
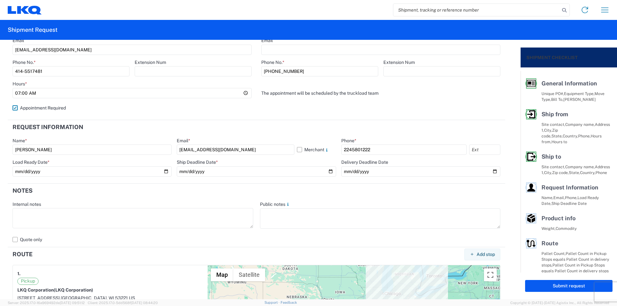
drag, startPoint x: 272, startPoint y: 197, endPoint x: 216, endPoint y: 192, distance: 56.1
click at [264, 197] on header "Notes" at bounding box center [256, 191] width 497 height 14
click at [84, 171] on input "date" at bounding box center [92, 171] width 159 height 10
click at [165, 172] on input "date" at bounding box center [92, 171] width 159 height 10
type input "[DATE]"
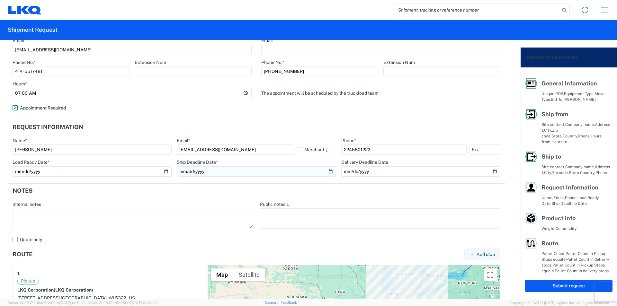
click at [329, 170] on input "date" at bounding box center [256, 171] width 159 height 10
type input "[DATE]"
click at [490, 172] on input "date" at bounding box center [420, 171] width 159 height 10
type input "[DATE]"
drag, startPoint x: 341, startPoint y: 195, endPoint x: 296, endPoint y: 195, distance: 45.0
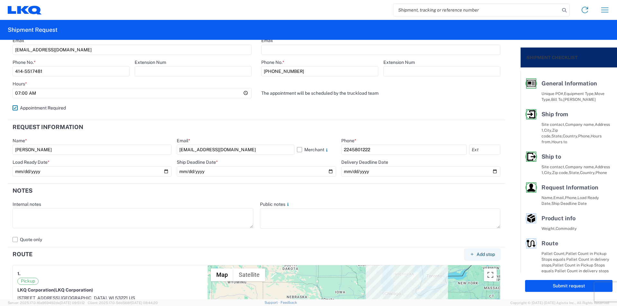
click at [340, 195] on header "Notes" at bounding box center [256, 191] width 497 height 14
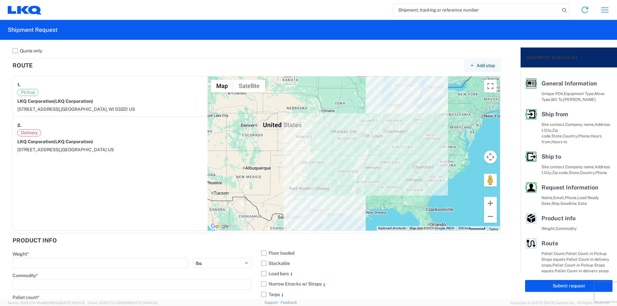
scroll to position [514, 0]
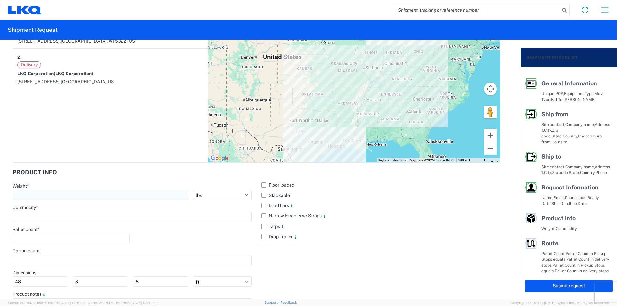
click at [119, 197] on input "number" at bounding box center [100, 195] width 175 height 10
type input "40000"
click at [103, 218] on input at bounding box center [132, 217] width 239 height 10
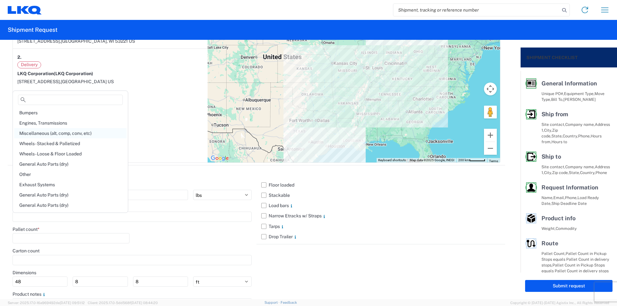
click at [76, 134] on div "Miscellaneous (alt, comp, conv, etc)" at bounding box center [70, 133] width 112 height 10
type input "Miscellaneous (alt, comp, conv, etc)"
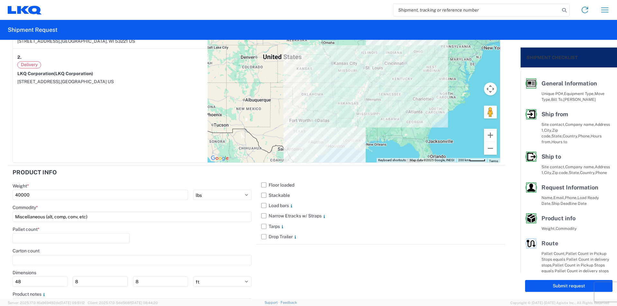
click at [162, 174] on header "Product Info" at bounding box center [132, 172] width 249 height 14
click at [91, 237] on input "number" at bounding box center [71, 238] width 117 height 10
type input "32"
drag, startPoint x: 173, startPoint y: 244, endPoint x: 179, endPoint y: 239, distance: 7.3
click at [177, 241] on div "Pallet count * 32" at bounding box center [132, 237] width 239 height 22
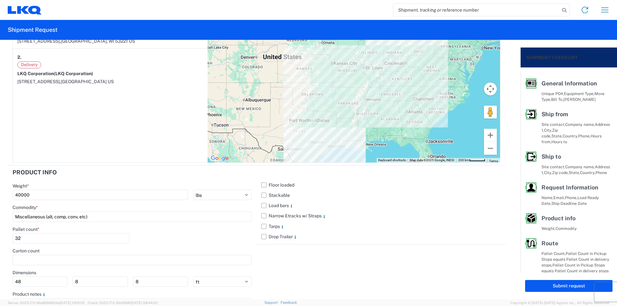
click at [261, 186] on label "Floor loaded" at bounding box center [380, 185] width 239 height 10
click at [0, 0] on input "Floor loaded" at bounding box center [0, 0] width 0 height 0
drag, startPoint x: 260, startPoint y: 198, endPoint x: 262, endPoint y: 204, distance: 6.3
click at [261, 198] on label "Stackable" at bounding box center [380, 195] width 239 height 10
click at [0, 0] on input "Stackable" at bounding box center [0, 0] width 0 height 0
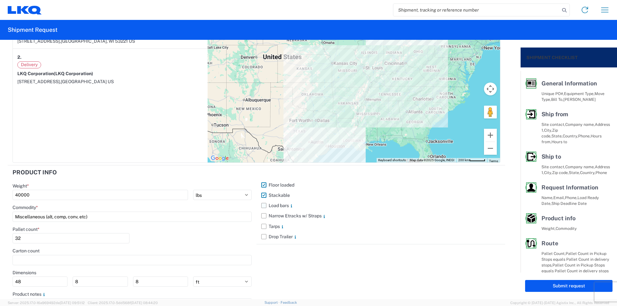
click at [262, 206] on label "Load bars" at bounding box center [380, 205] width 239 height 10
click at [0, 0] on input "Load bars" at bounding box center [0, 0] width 0 height 0
drag, startPoint x: 338, startPoint y: 277, endPoint x: 332, endPoint y: 274, distance: 7.5
click at [338, 276] on div "Floor loaded Stackable Load bars Narrow Etracks w/ Straps Tarps Drop Trailer" at bounding box center [380, 246] width 249 height 162
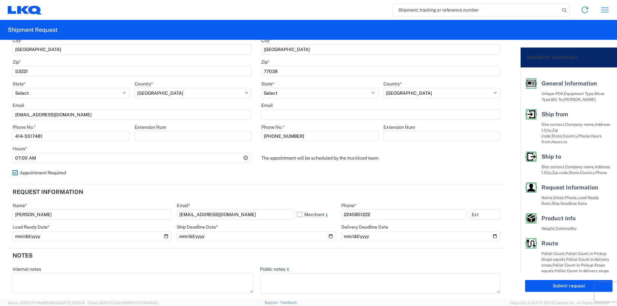
scroll to position [193, 0]
click at [528, 287] on button "Submit request" at bounding box center [568, 286] width 87 height 12
select select "[GEOGRAPHIC_DATA]"
select select "US"
